Goal: Task Accomplishment & Management: Manage account settings

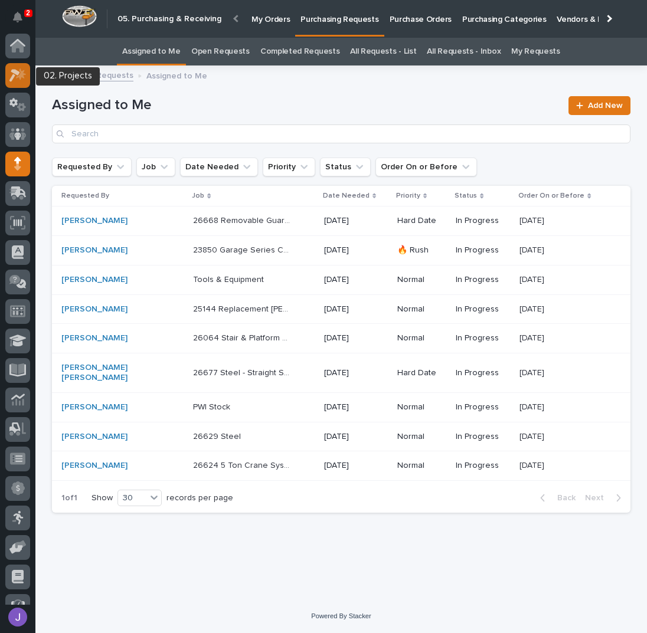
click at [18, 76] on icon at bounding box center [17, 75] width 17 height 14
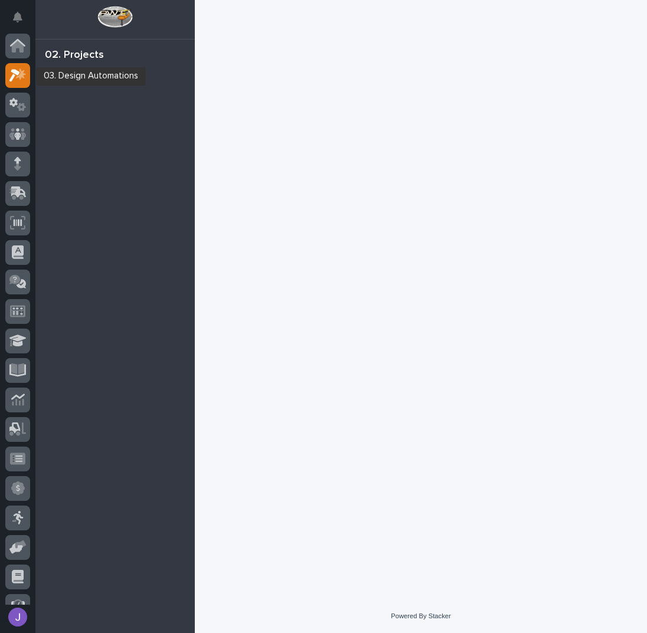
scroll to position [30, 0]
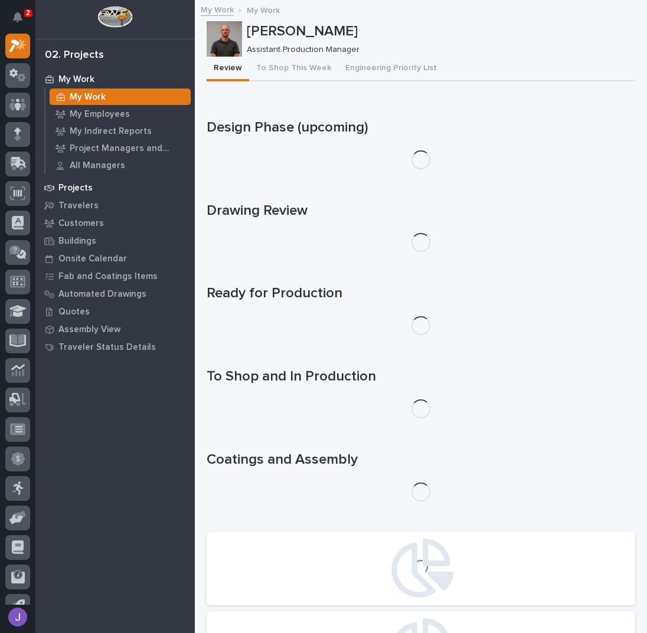
click at [81, 185] on p "Projects" at bounding box center [75, 188] width 34 height 11
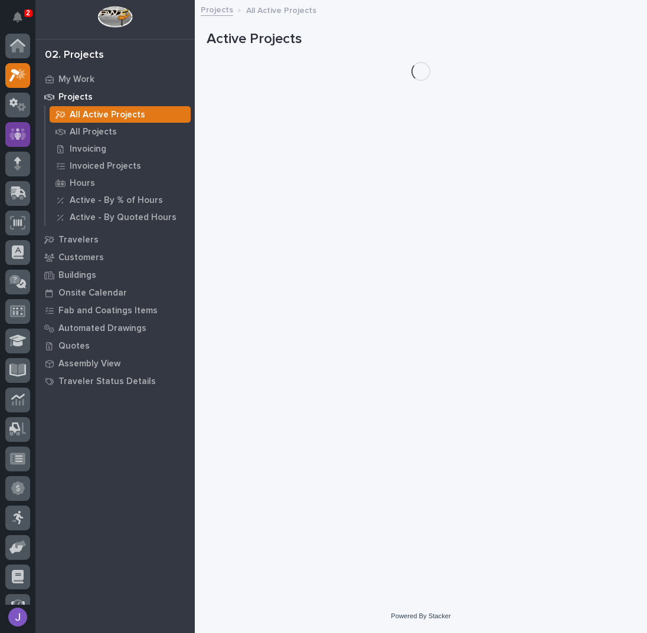
scroll to position [30, 0]
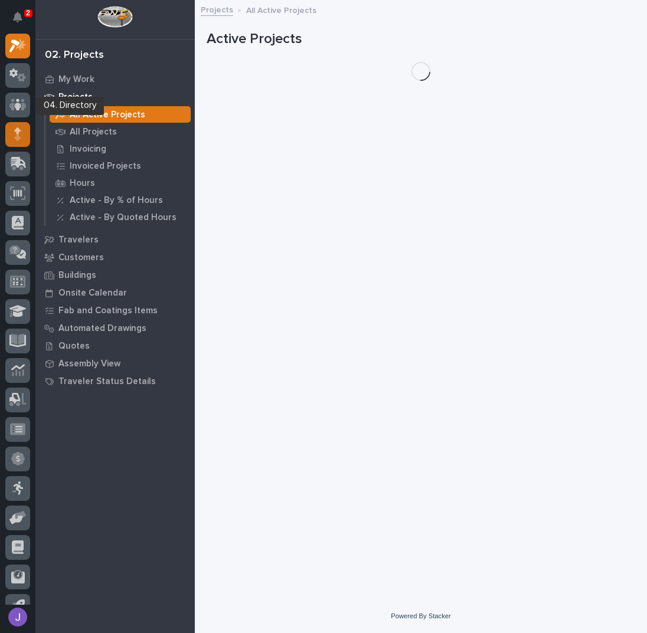
click at [24, 127] on div at bounding box center [17, 134] width 25 height 25
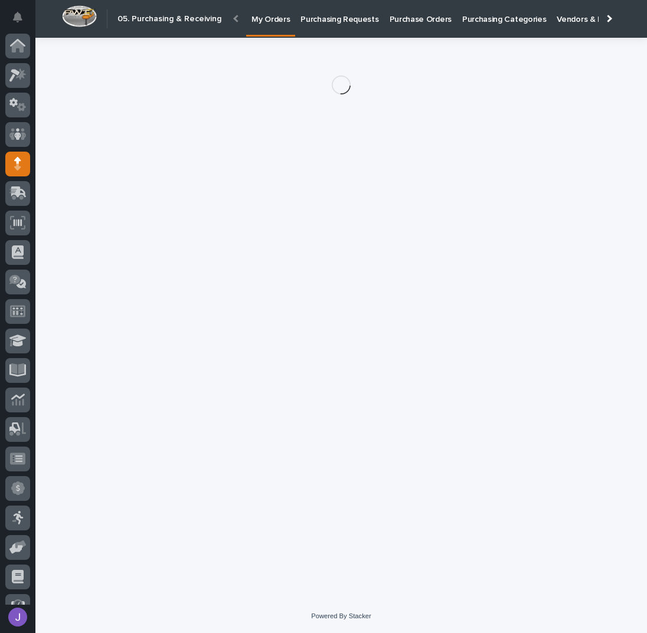
scroll to position [48, 0]
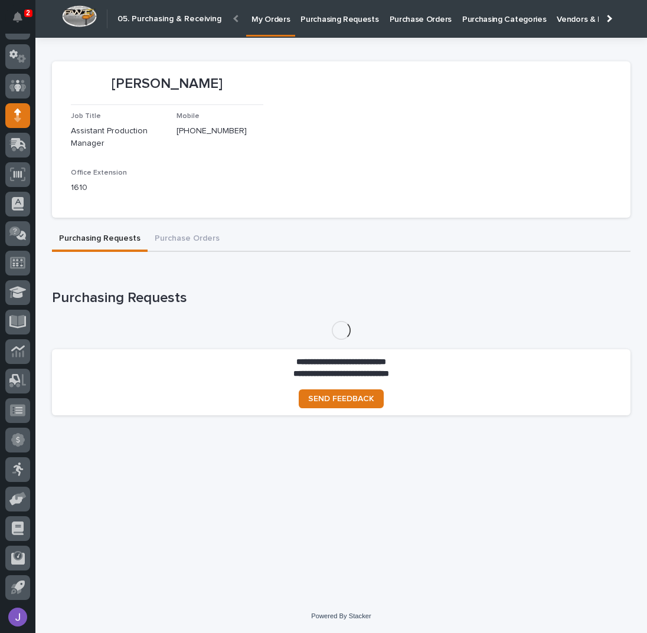
click at [404, 14] on p "Purchase Orders" at bounding box center [421, 12] width 62 height 25
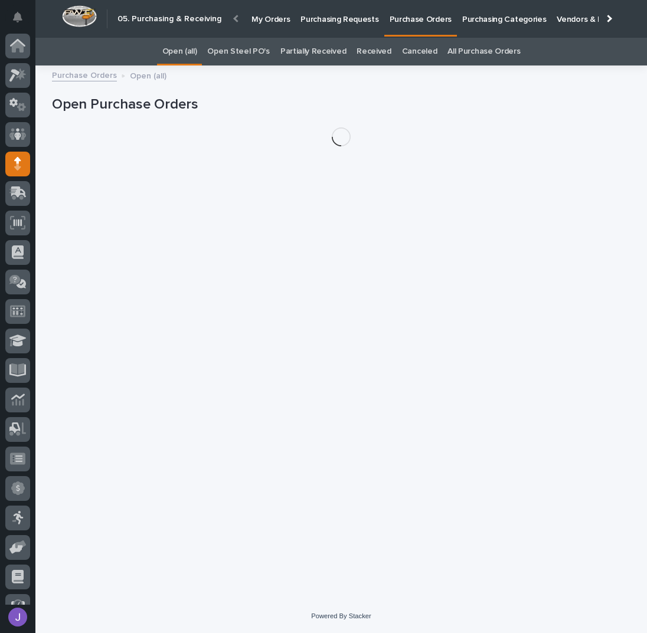
scroll to position [48, 0]
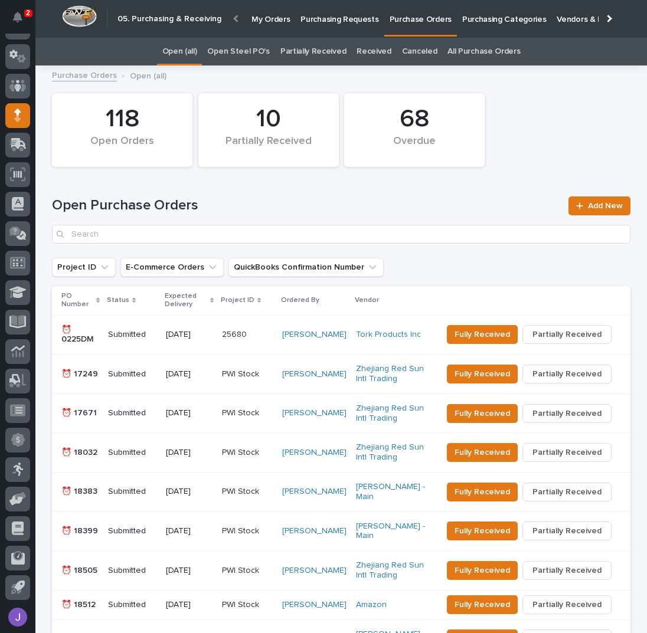
click at [258, 51] on link "Open Steel PO's" at bounding box center [238, 52] width 62 height 28
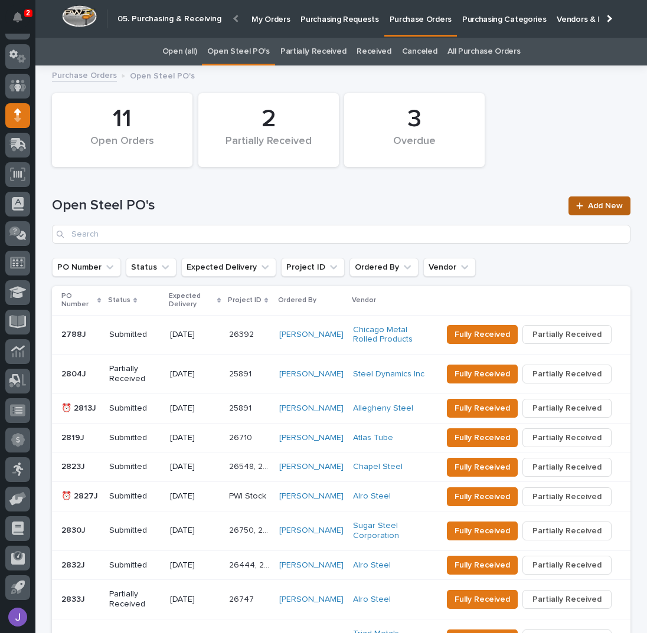
click at [592, 200] on link "Add New" at bounding box center [600, 206] width 62 height 19
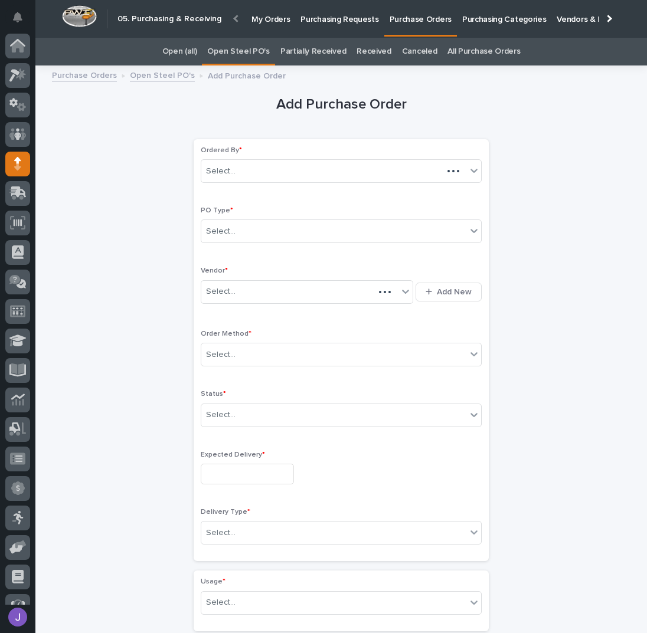
scroll to position [37, 0]
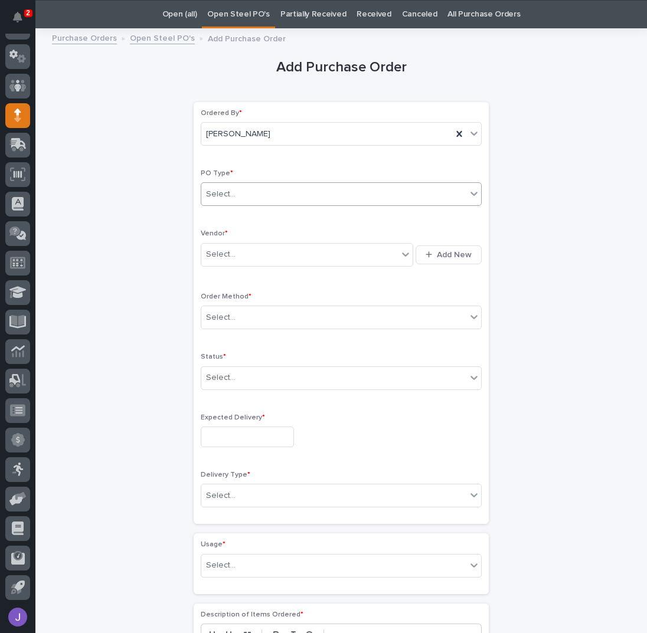
click at [295, 197] on div "Select..." at bounding box center [333, 194] width 265 height 19
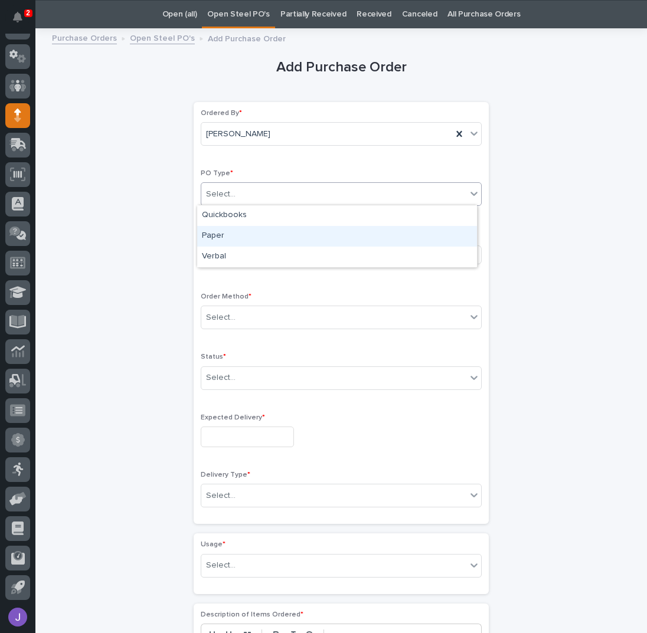
click at [256, 237] on div "Paper" at bounding box center [337, 236] width 280 height 21
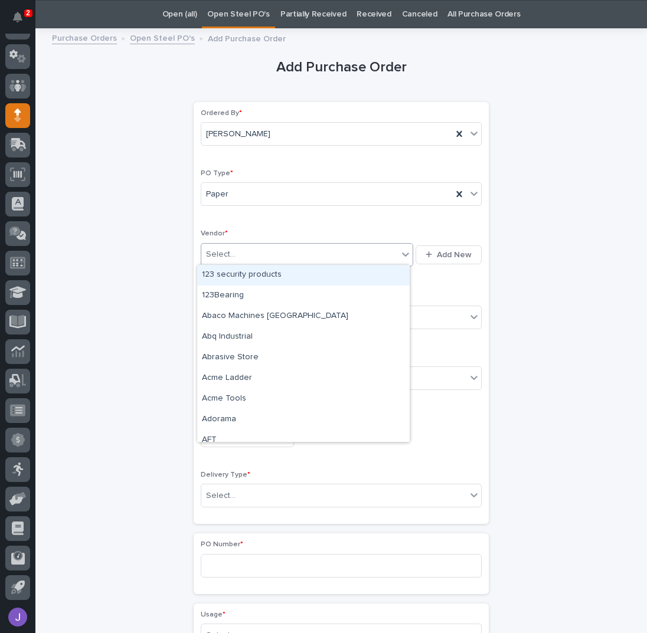
click at [253, 257] on div "Select..." at bounding box center [299, 254] width 197 height 19
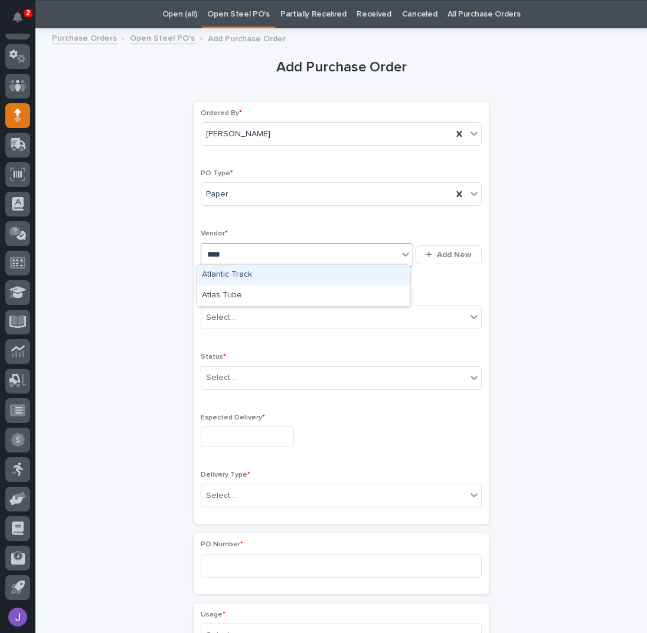
type input "*****"
click at [258, 315] on div "Select..." at bounding box center [333, 317] width 265 height 19
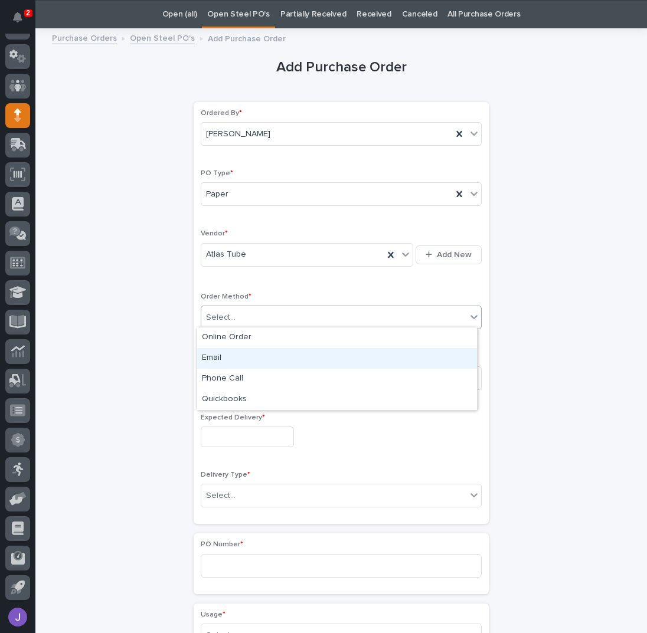
click at [225, 355] on div "Email" at bounding box center [337, 358] width 280 height 21
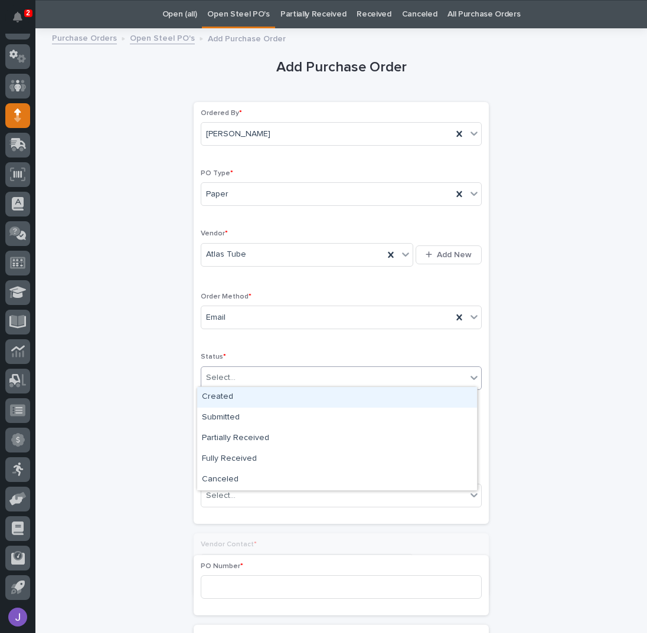
click at [230, 378] on div "Select..." at bounding box center [333, 377] width 265 height 19
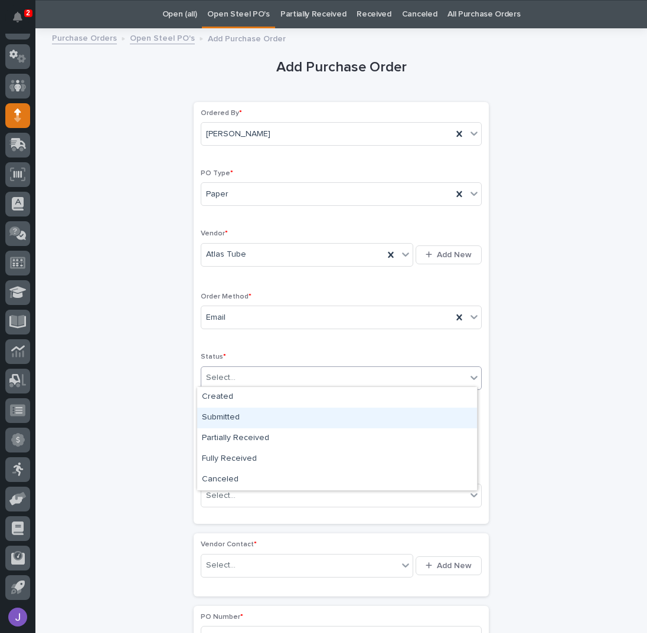
click at [230, 410] on div "Submitted" at bounding box center [337, 418] width 280 height 21
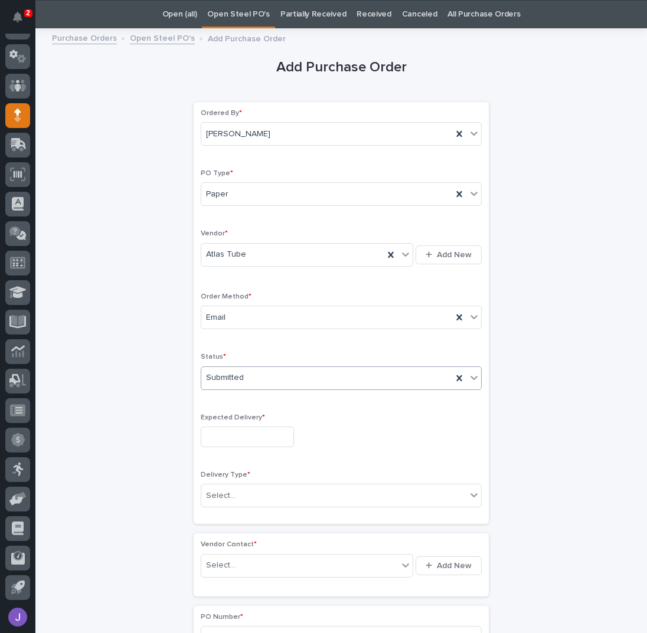
click at [236, 429] on input "text" at bounding box center [247, 437] width 93 height 21
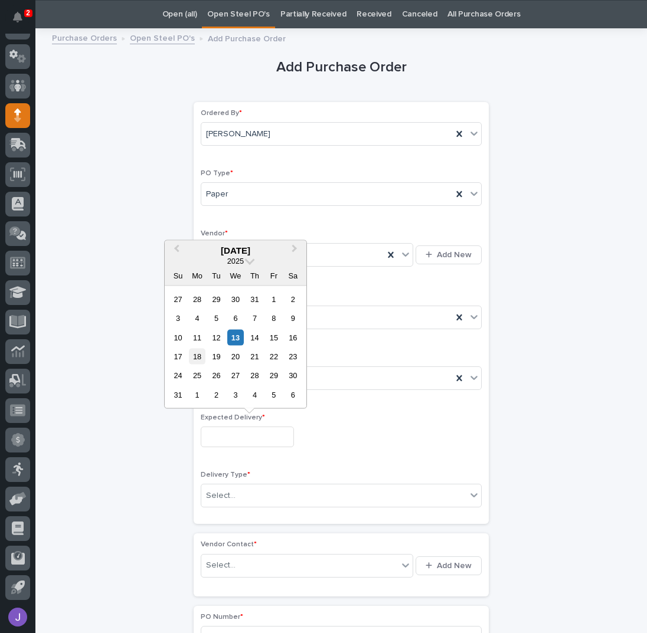
click at [197, 359] on div "18" at bounding box center [197, 357] width 16 height 16
type input "**********"
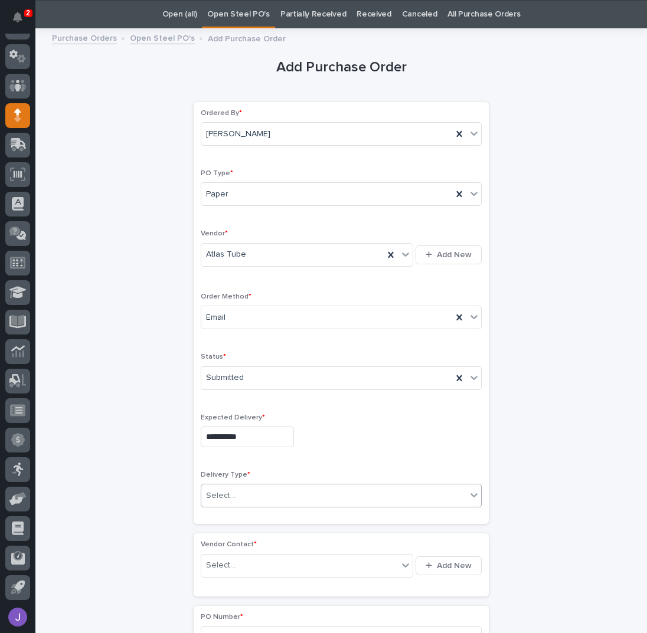
click at [241, 496] on div "Select..." at bounding box center [333, 495] width 265 height 19
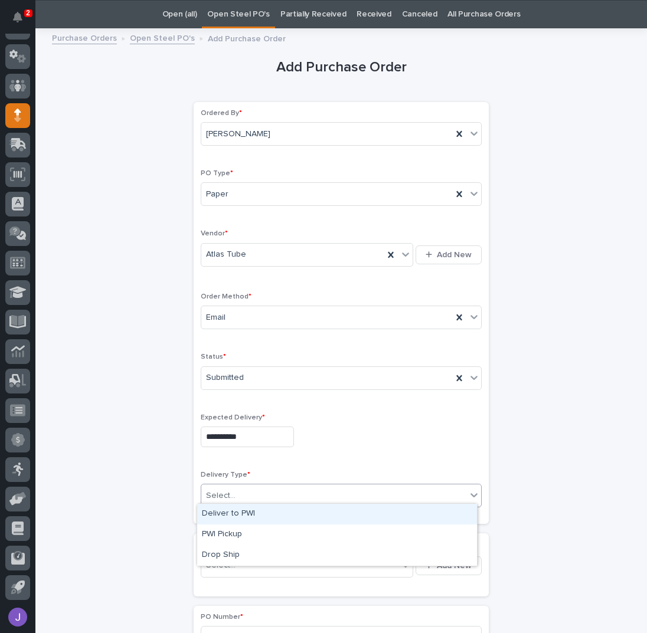
click at [234, 512] on div "Deliver to PWI" at bounding box center [337, 514] width 280 height 21
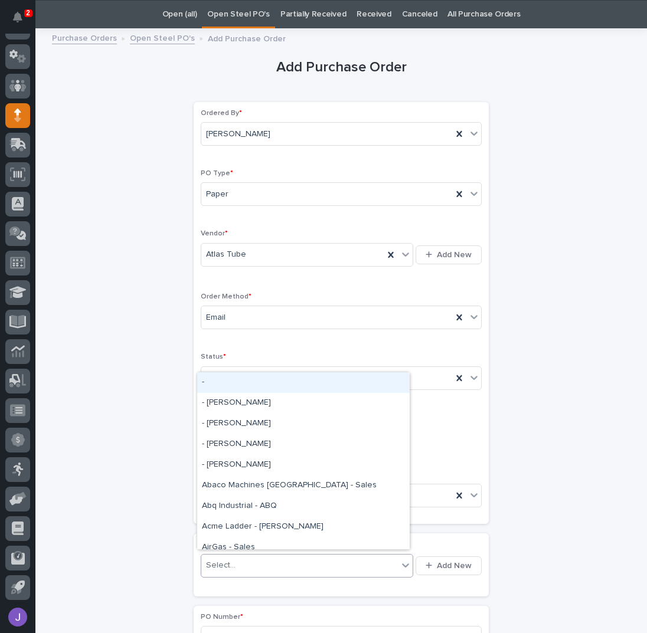
click at [224, 562] on div "Select..." at bounding box center [221, 566] width 30 height 12
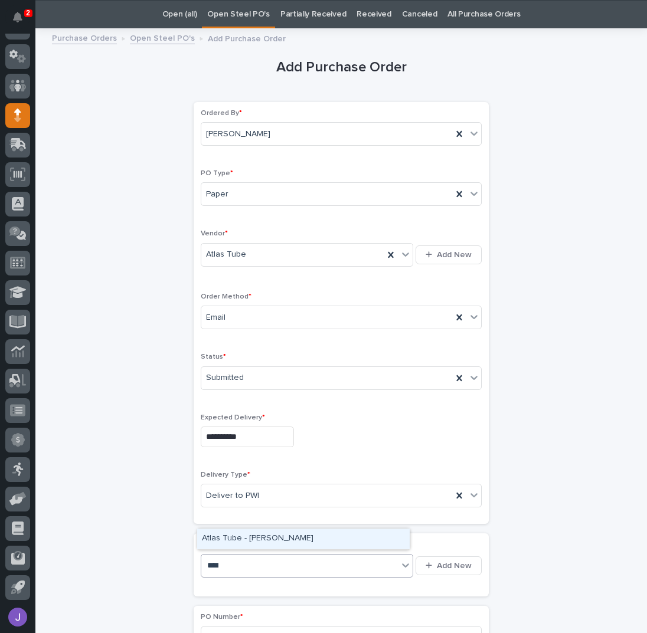
type input "*****"
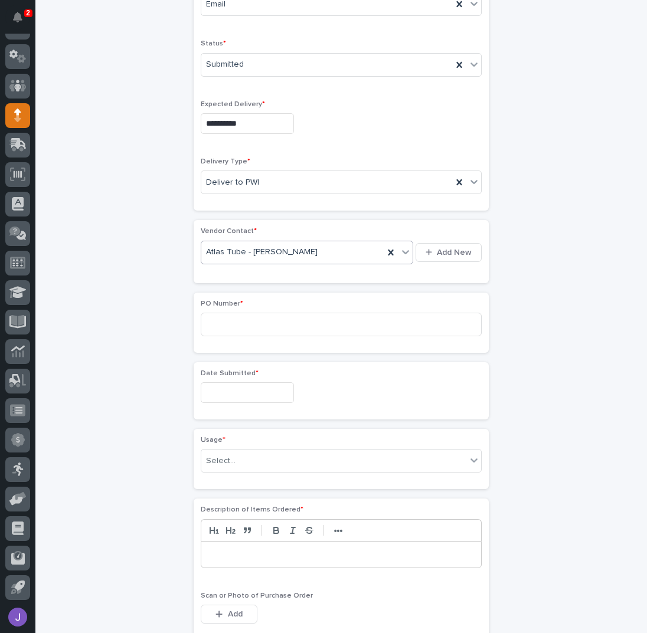
scroll to position [352, 0]
click at [251, 318] on input at bounding box center [341, 324] width 281 height 24
type input "2835J"
click at [239, 385] on input "text" at bounding box center [247, 391] width 93 height 21
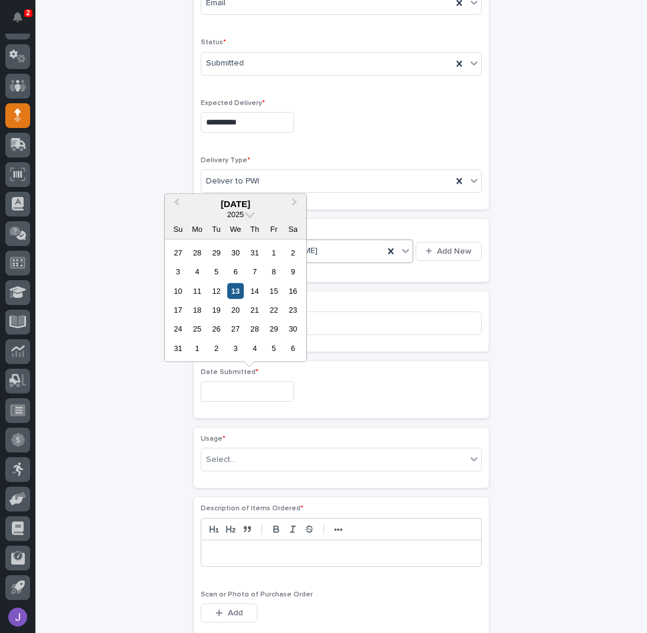
click at [235, 293] on div "13" at bounding box center [235, 291] width 16 height 16
type input "**********"
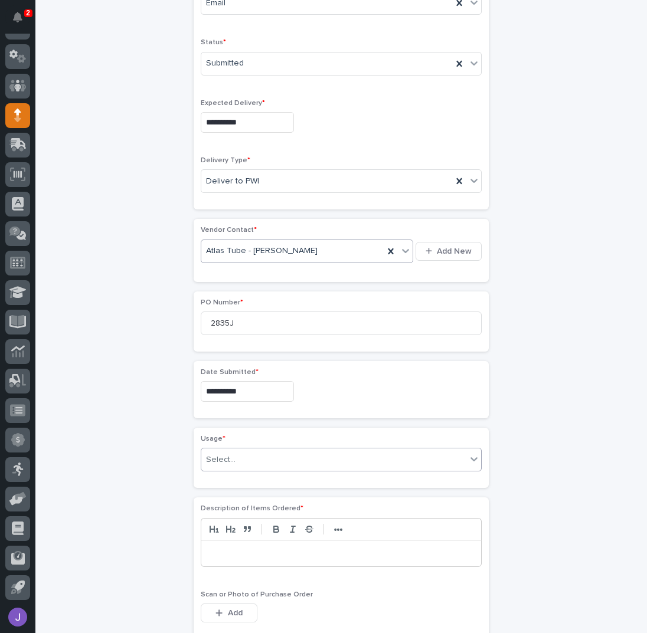
click at [227, 463] on div "Select..." at bounding box center [333, 459] width 265 height 19
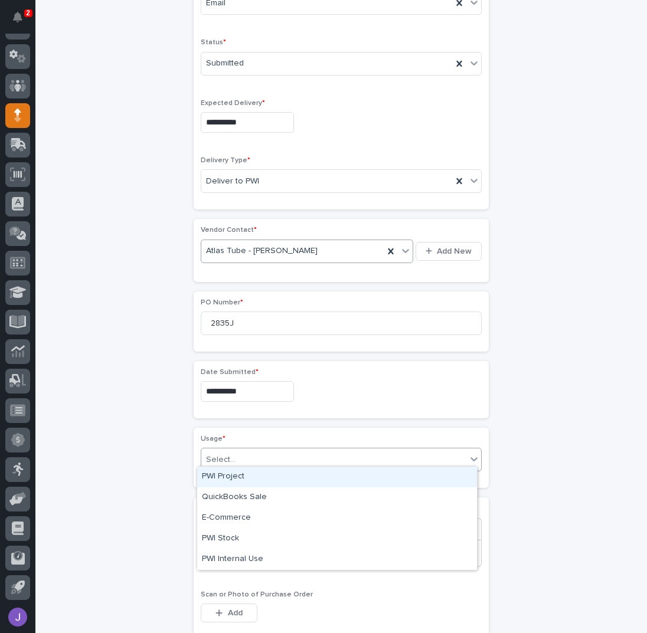
click at [224, 479] on div "PWI Project" at bounding box center [337, 477] width 280 height 21
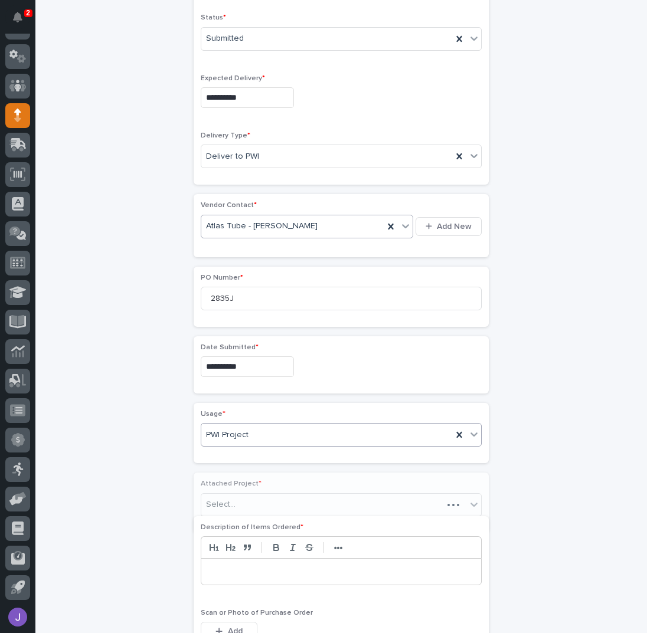
scroll to position [387, 0]
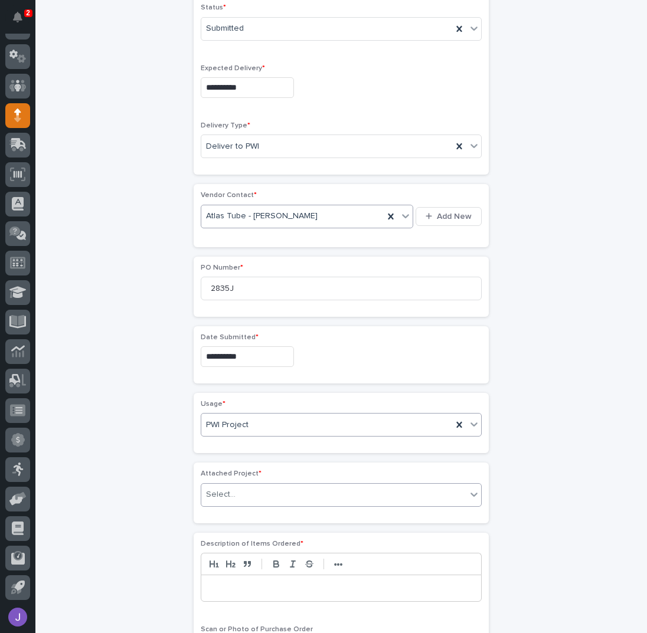
click at [244, 490] on div "Select..." at bounding box center [333, 494] width 265 height 19
type input "*****"
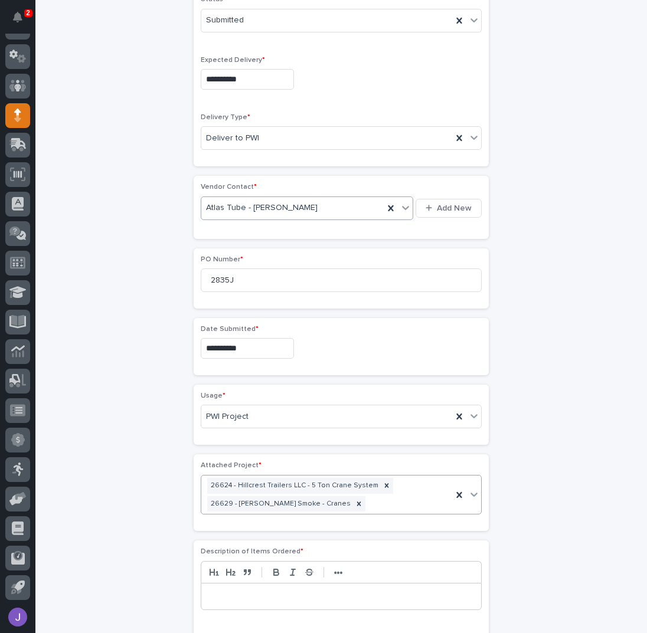
click at [125, 496] on div "**********" at bounding box center [341, 344] width 579 height 1332
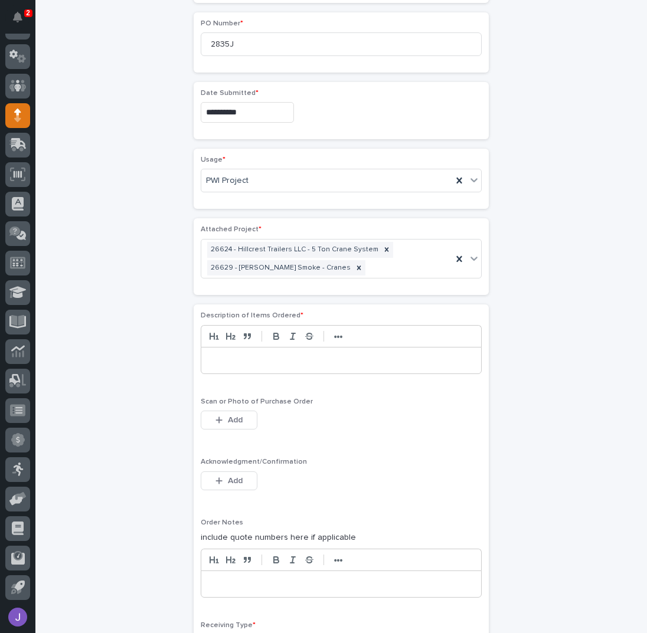
click at [229, 355] on p at bounding box center [341, 361] width 262 height 12
click at [226, 472] on button "Add" at bounding box center [229, 481] width 57 height 19
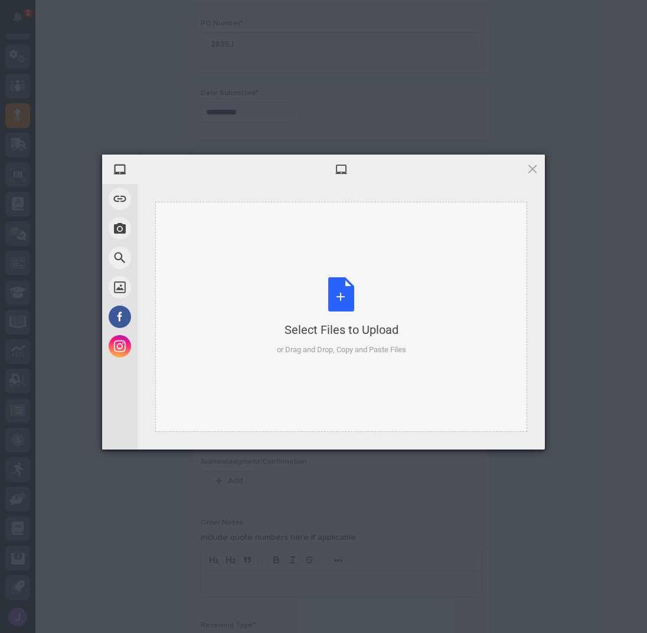
click at [343, 293] on div "Select Files to Upload or Drag and Drop, Copy and Paste Files" at bounding box center [341, 316] width 129 height 79
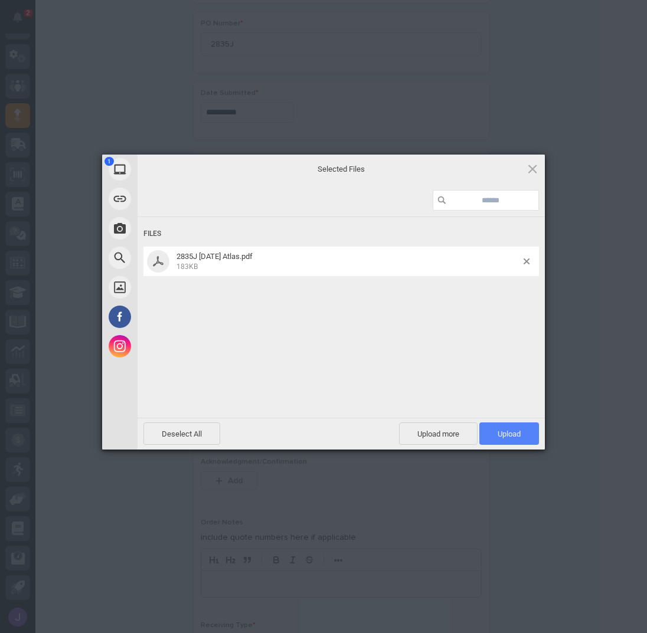
click at [498, 430] on span "Upload 1" at bounding box center [509, 434] width 23 height 9
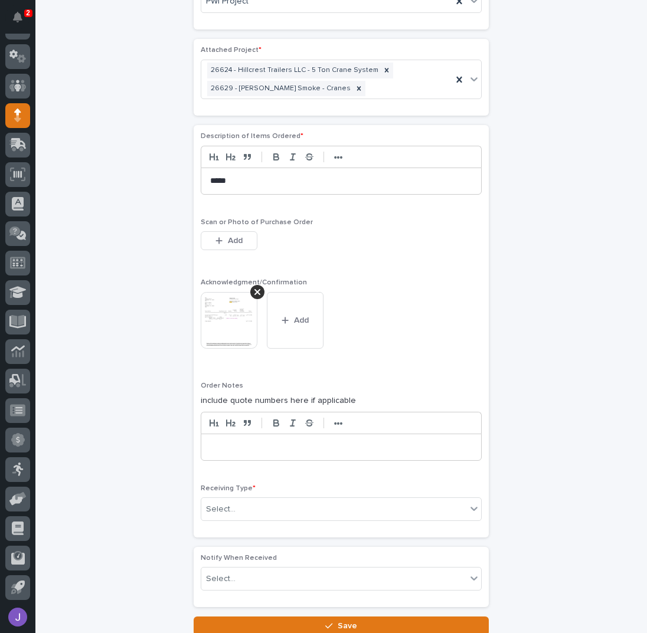
scroll to position [888, 0]
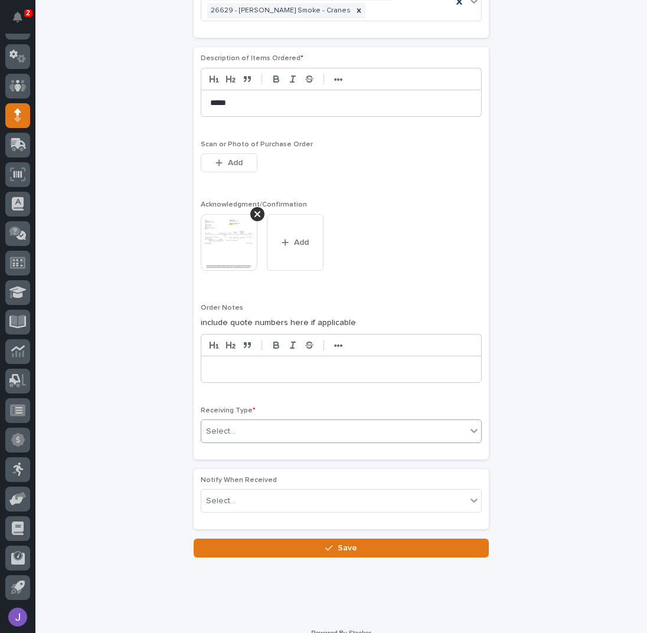
click at [267, 430] on div "Select..." at bounding box center [333, 431] width 265 height 19
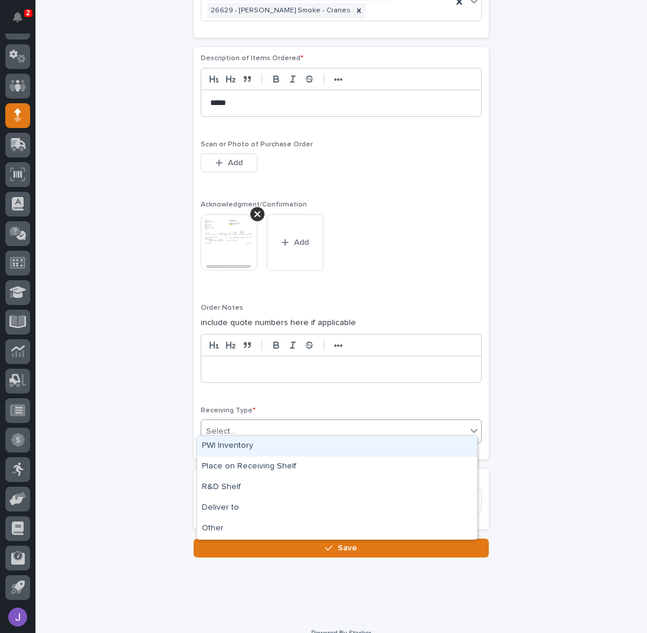
click at [251, 443] on div "PWI Inventory" at bounding box center [337, 446] width 280 height 21
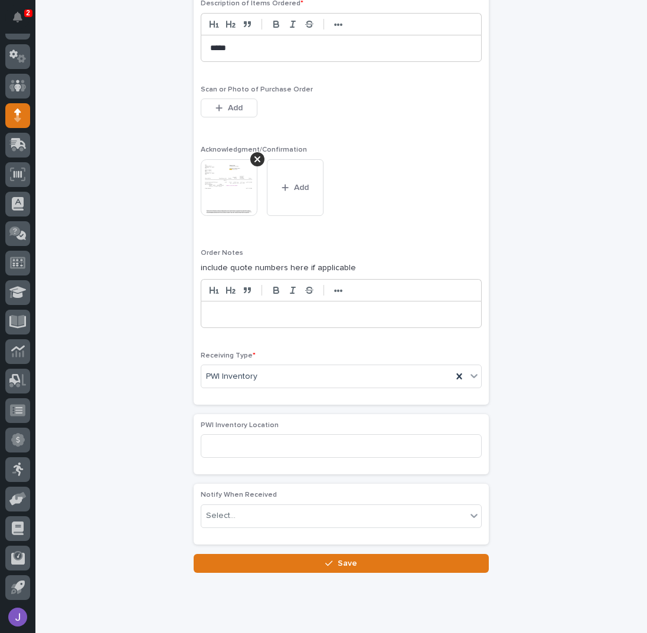
scroll to position [967, 0]
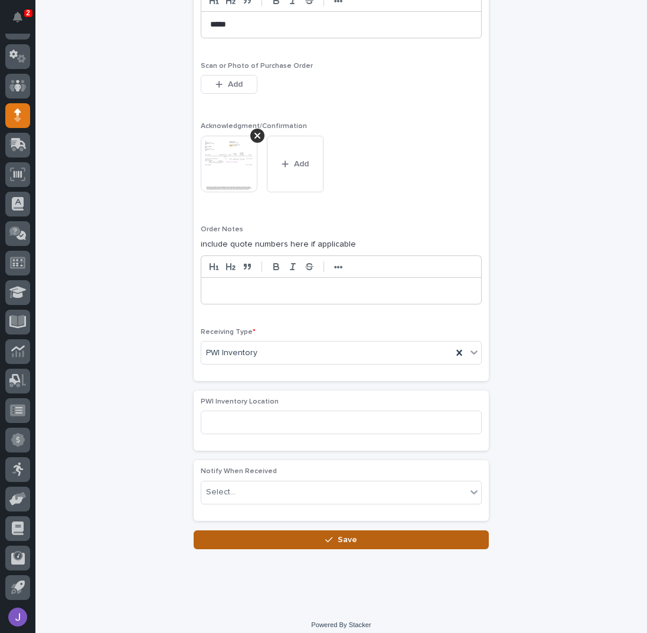
click at [274, 531] on button "Save" at bounding box center [341, 540] width 295 height 19
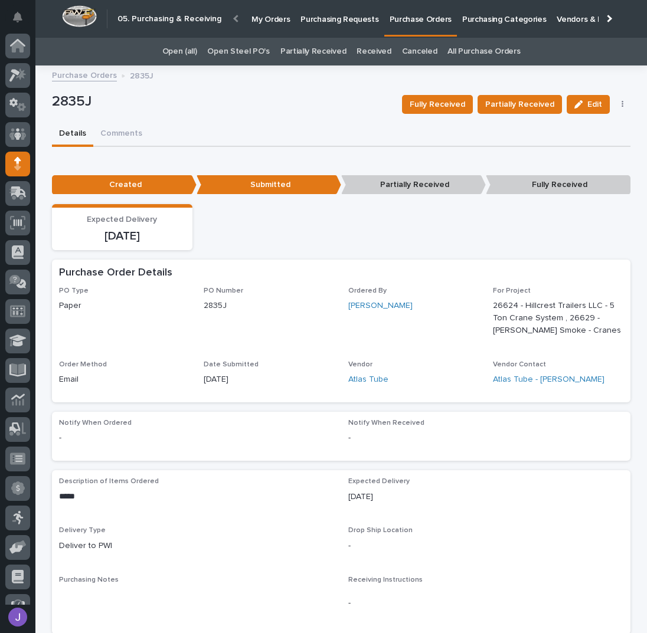
scroll to position [48, 0]
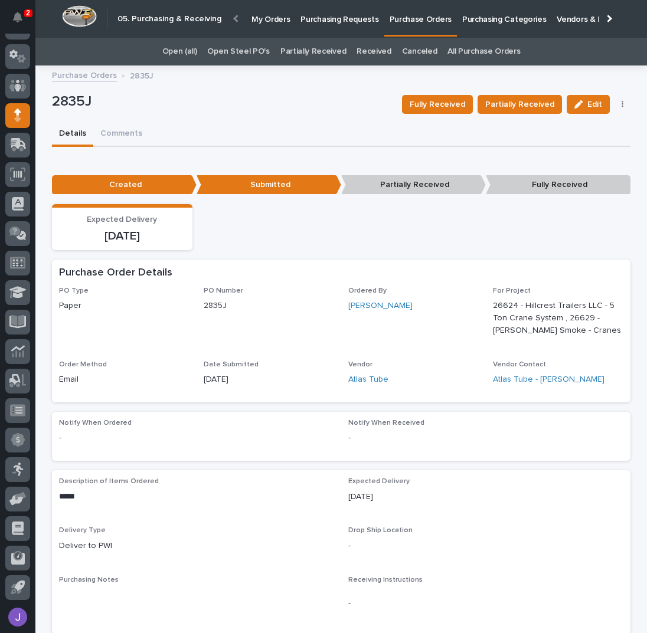
click at [353, 21] on p "Purchasing Requests" at bounding box center [339, 12] width 78 height 25
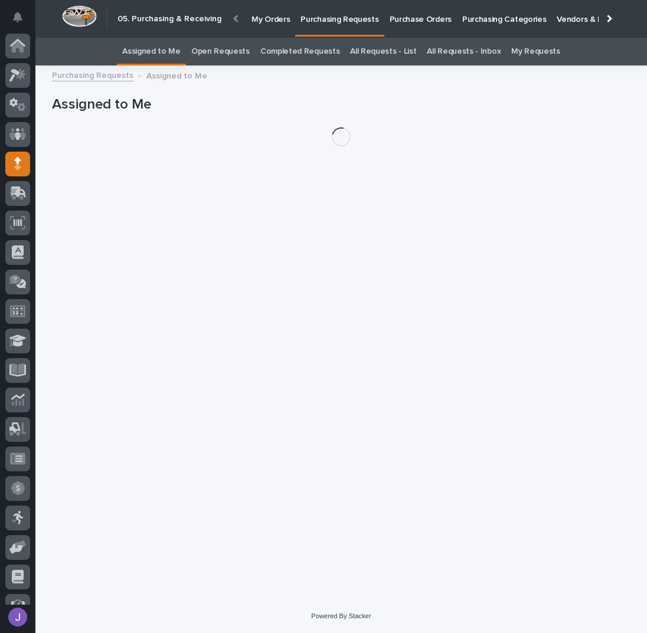
scroll to position [48, 0]
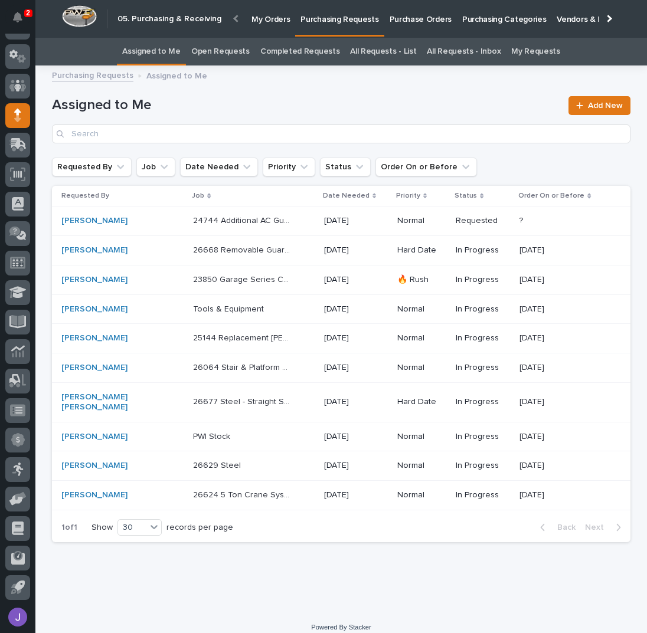
click at [272, 456] on div "26629 Steel 26629 Steel" at bounding box center [254, 465] width 122 height 19
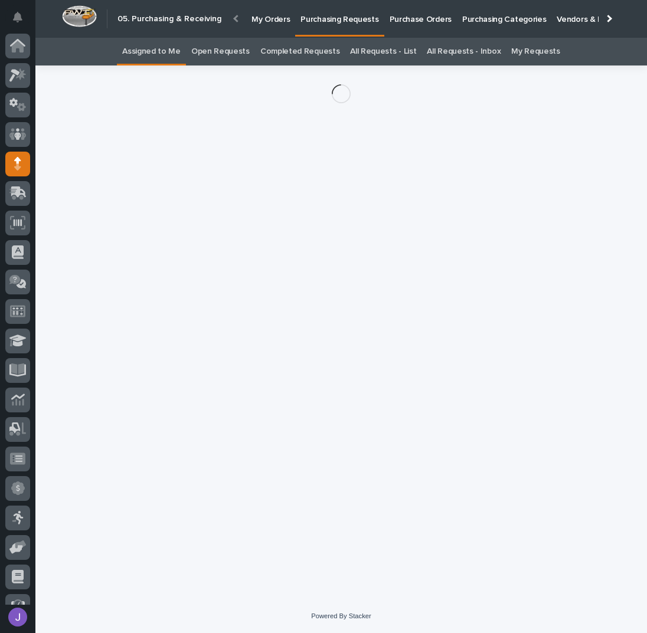
scroll to position [48, 0]
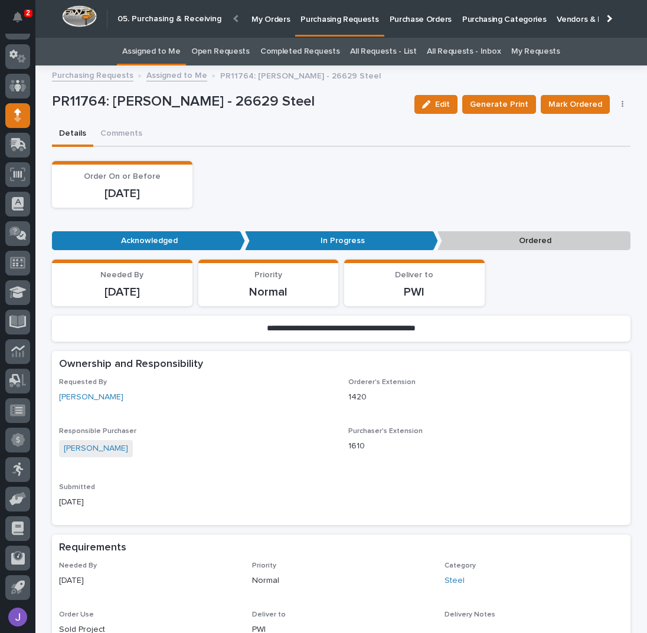
click at [616, 100] on button "button" at bounding box center [623, 104] width 17 height 8
click at [583, 145] on span "Edit Linked PO's" at bounding box center [584, 147] width 60 height 12
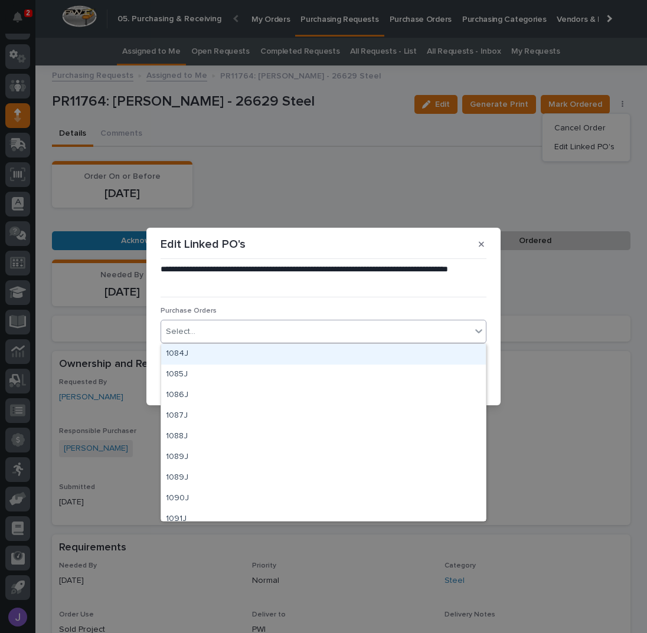
click at [270, 328] on div "Select..." at bounding box center [316, 331] width 310 height 19
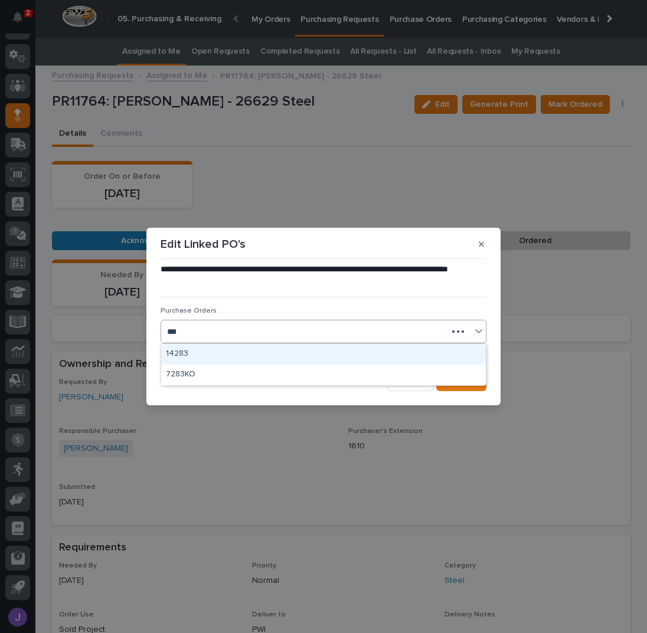
type input "****"
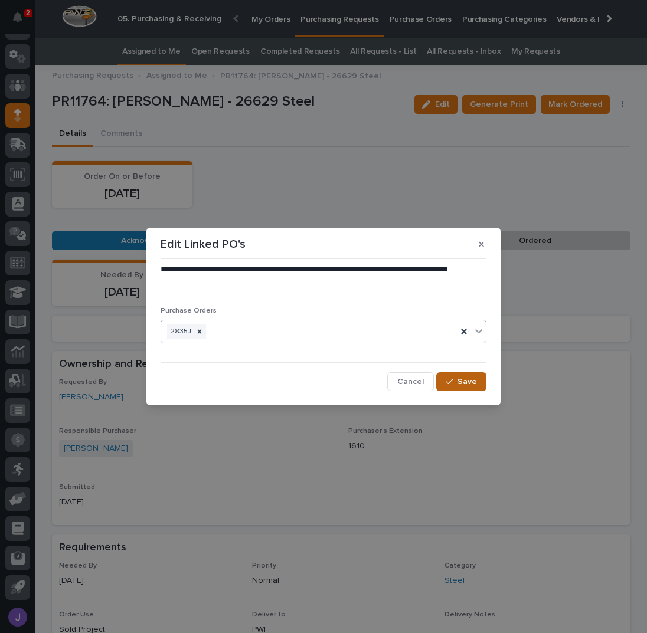
click at [450, 376] on button "Save" at bounding box center [461, 382] width 50 height 19
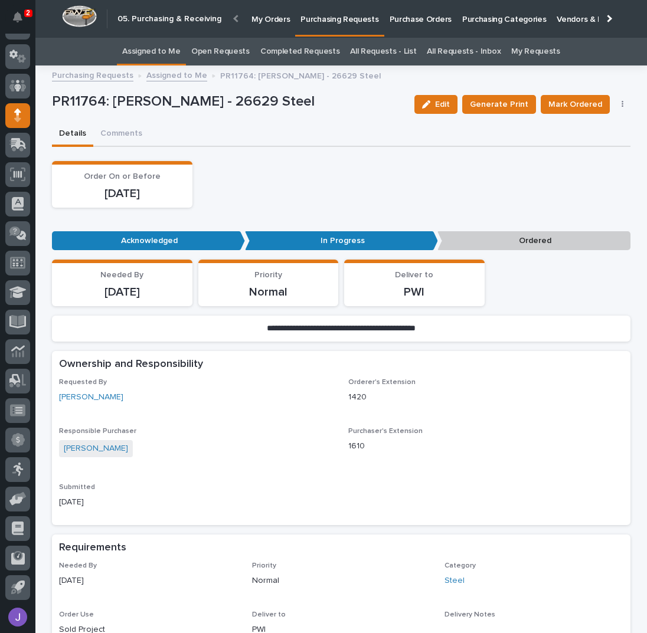
click at [168, 59] on link "Assigned to Me" at bounding box center [151, 52] width 58 height 28
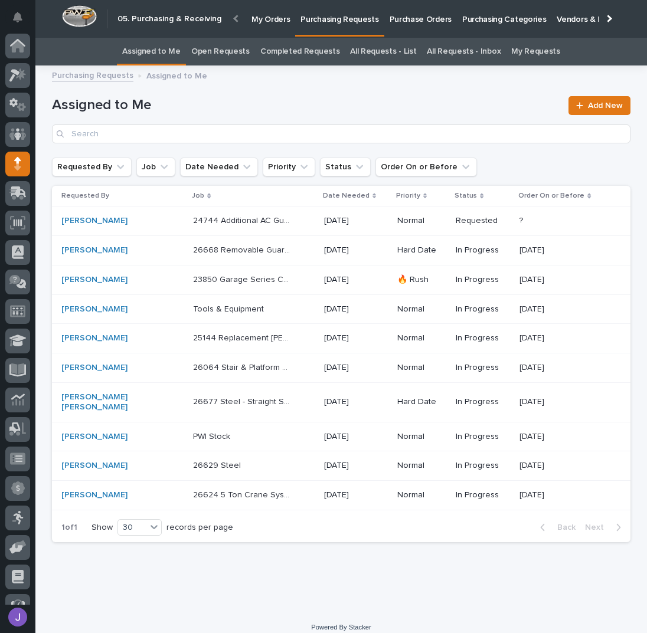
scroll to position [48, 0]
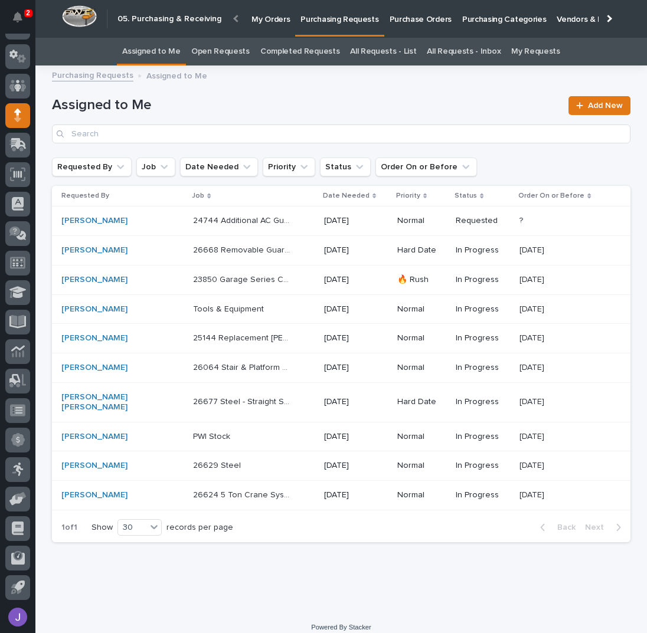
click at [242, 488] on p "26624 5 Ton Crane System" at bounding box center [243, 494] width 101 height 12
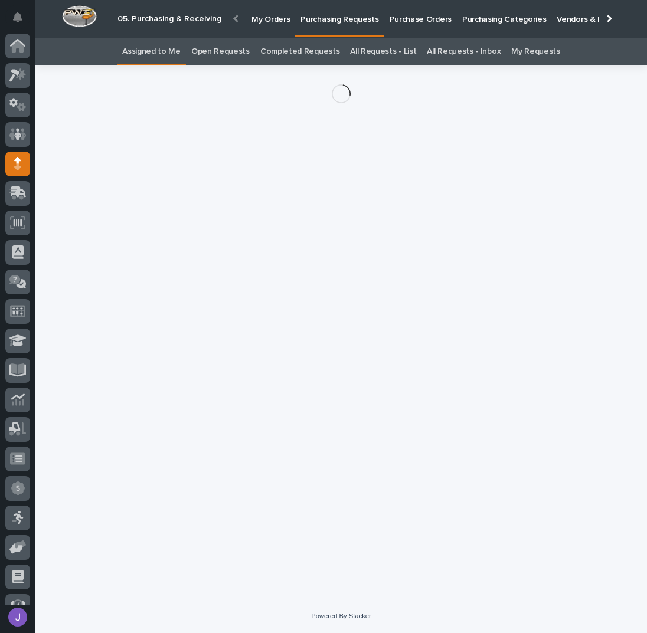
scroll to position [48, 0]
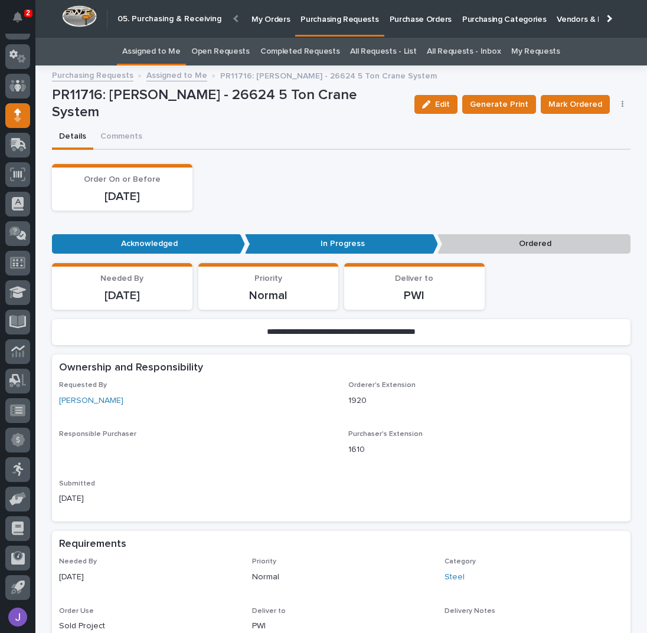
click at [622, 106] on button "button" at bounding box center [623, 104] width 17 height 8
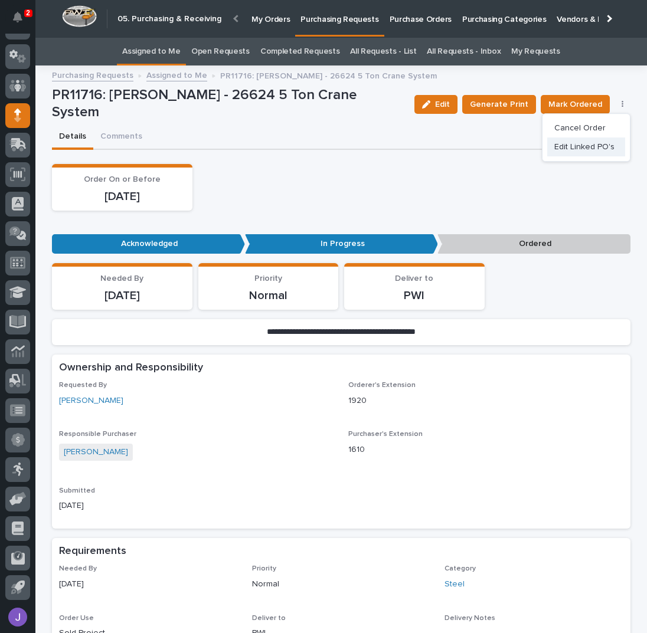
click at [600, 149] on span "Edit Linked PO's" at bounding box center [584, 147] width 60 height 12
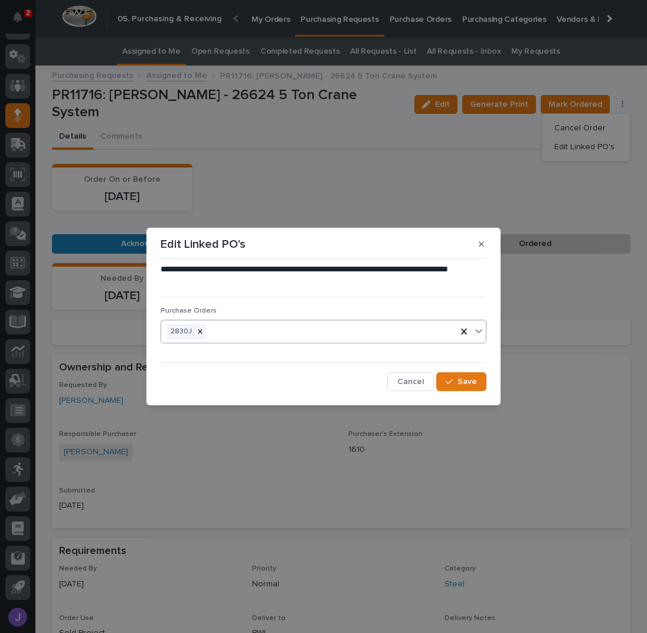
click at [236, 331] on div "2830J" at bounding box center [309, 332] width 296 height 21
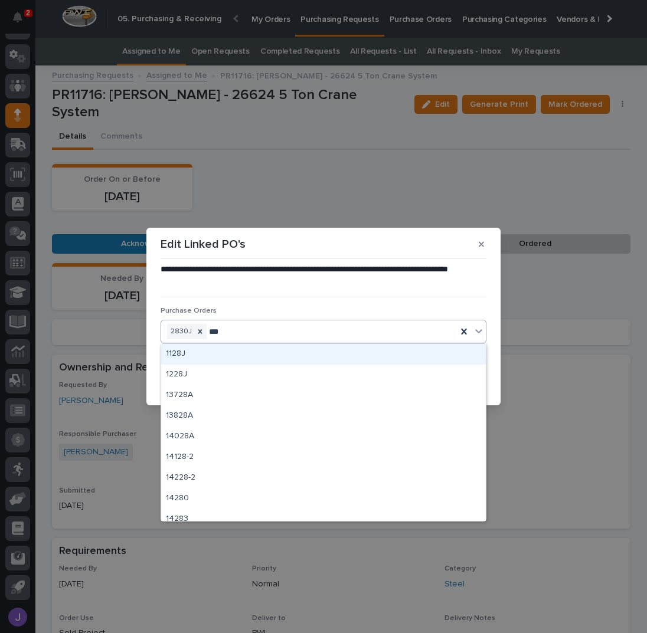
type input "****"
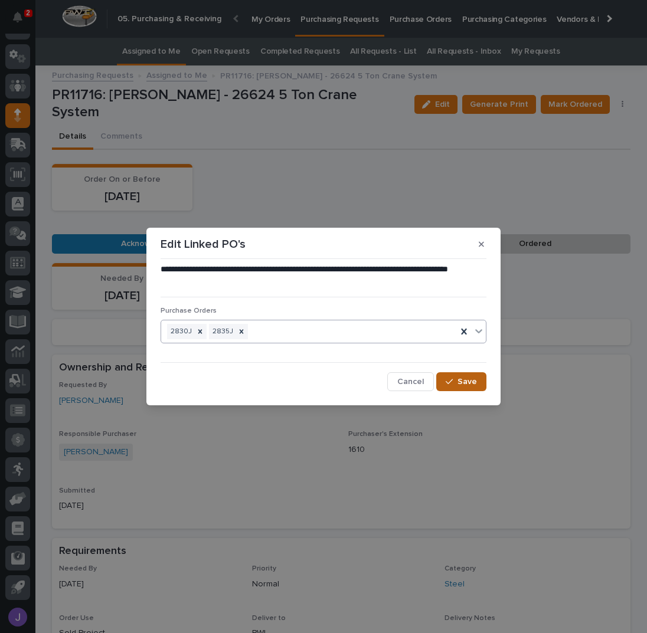
click at [466, 380] on span "Save" at bounding box center [467, 382] width 19 height 8
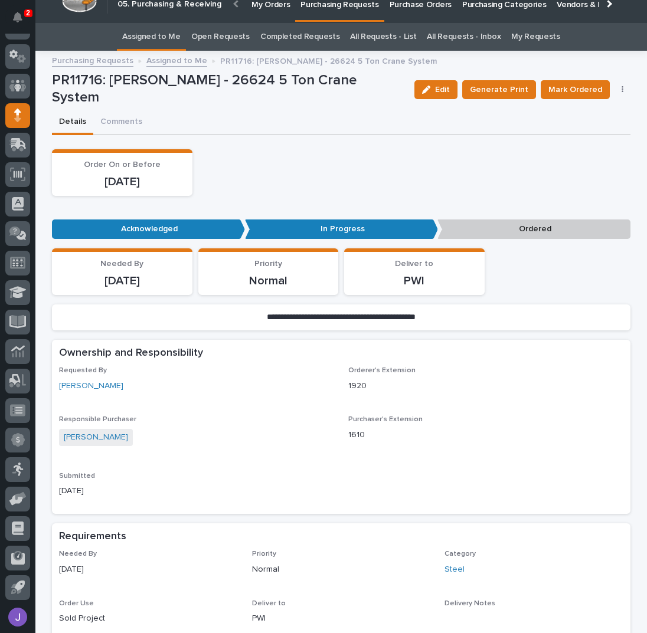
scroll to position [0, 0]
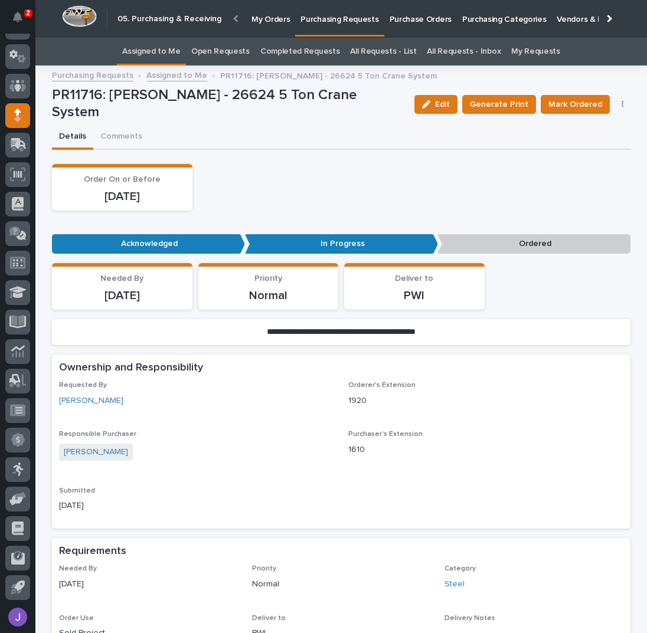
click at [622, 103] on icon "button" at bounding box center [623, 104] width 2 height 8
click at [593, 154] on button "Edit Linked PO's" at bounding box center [586, 147] width 78 height 19
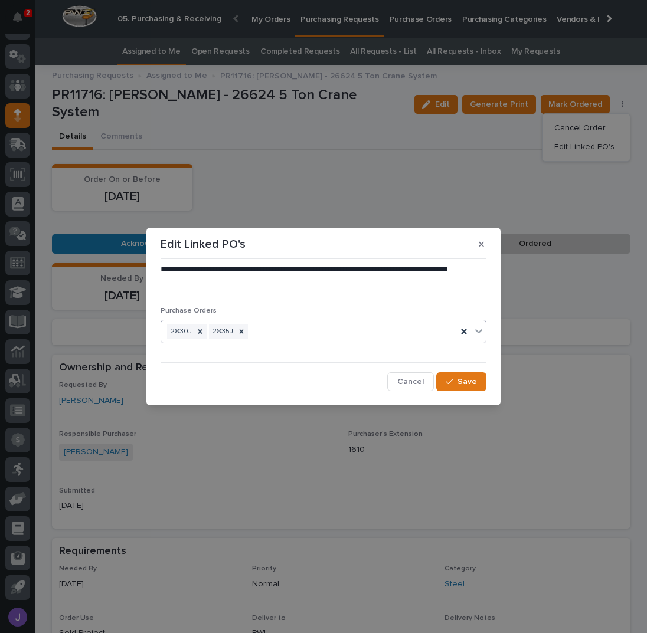
click at [307, 334] on div "2830J 2835J" at bounding box center [309, 332] width 296 height 21
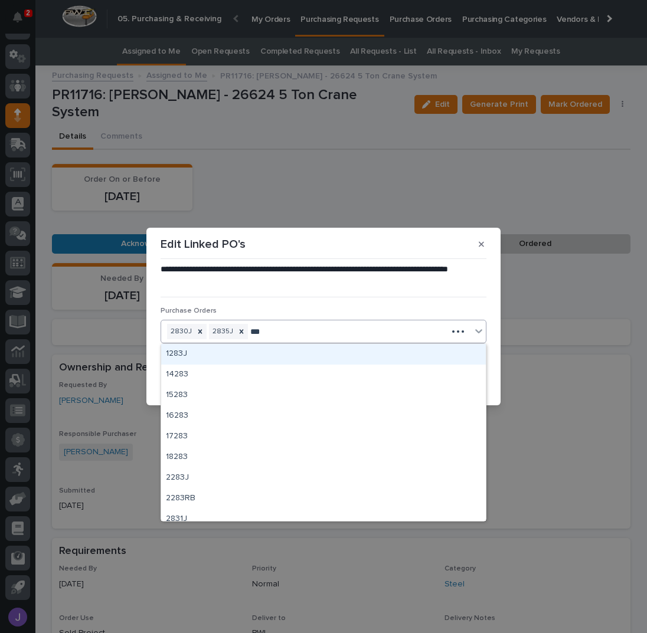
type input "****"
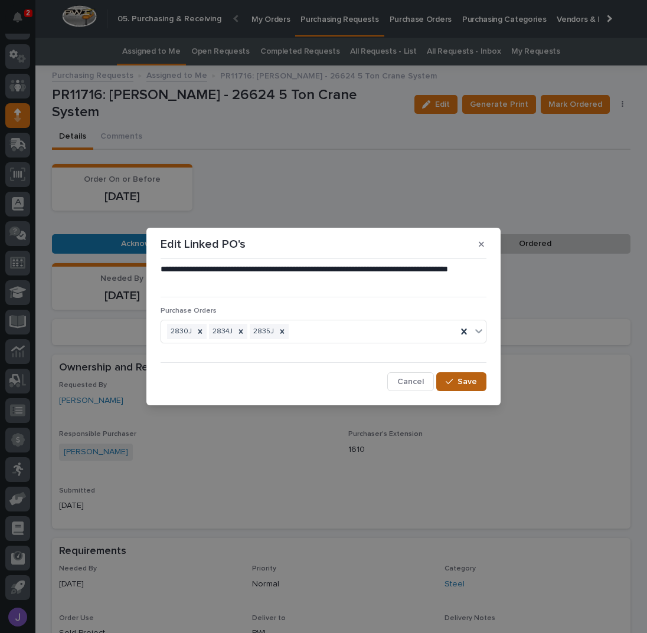
click at [463, 384] on span "Save" at bounding box center [467, 382] width 19 height 8
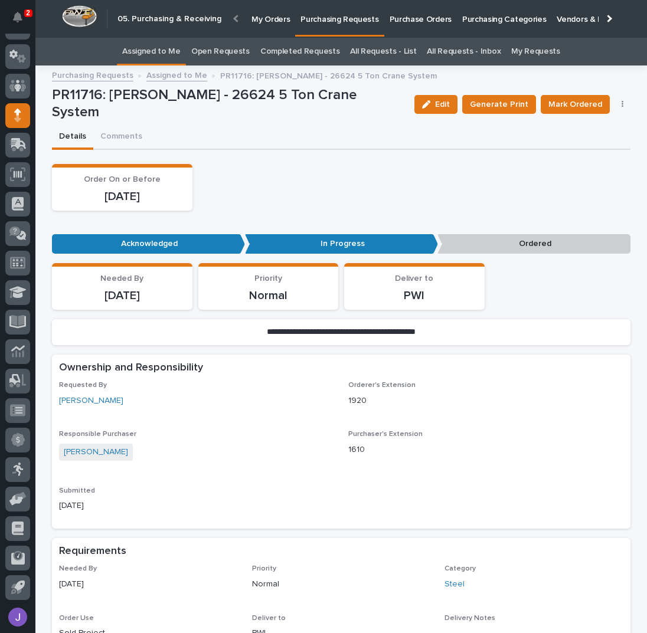
click at [576, 108] on span "Mark Ordered" at bounding box center [575, 105] width 54 height 12
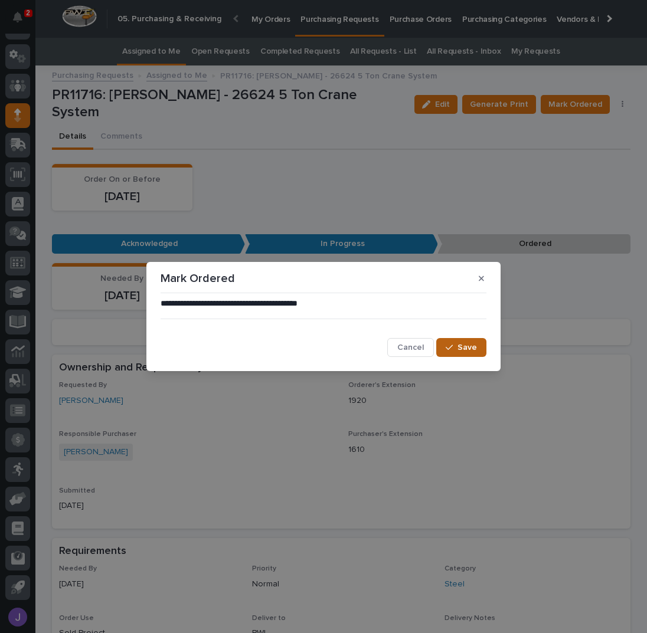
click at [453, 343] on button "Save" at bounding box center [461, 347] width 50 height 19
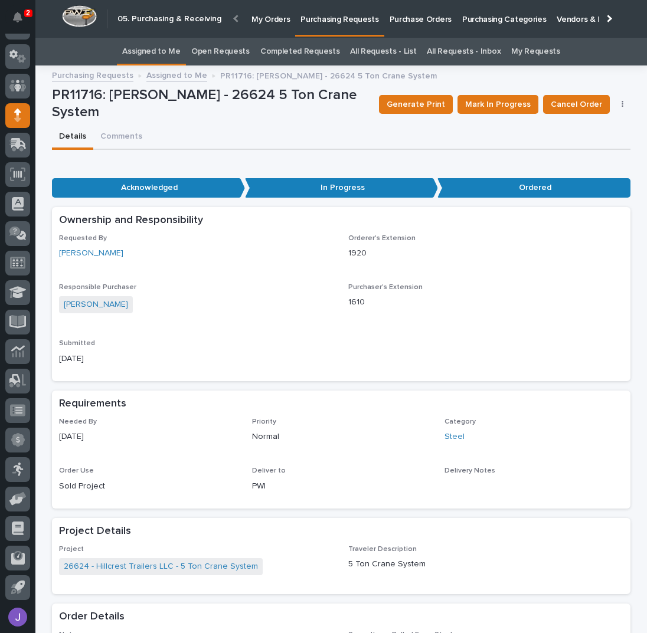
click at [152, 47] on link "Assigned to Me" at bounding box center [151, 52] width 58 height 28
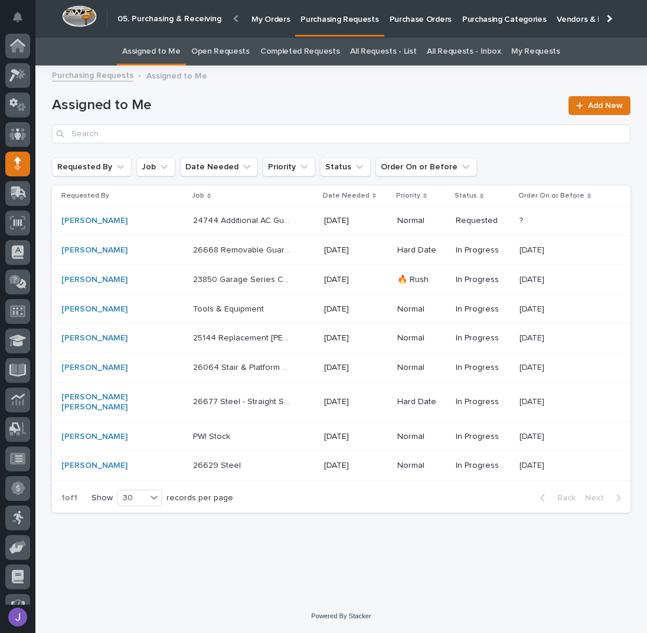
scroll to position [48, 0]
